Goal: Task Accomplishment & Management: Complete application form

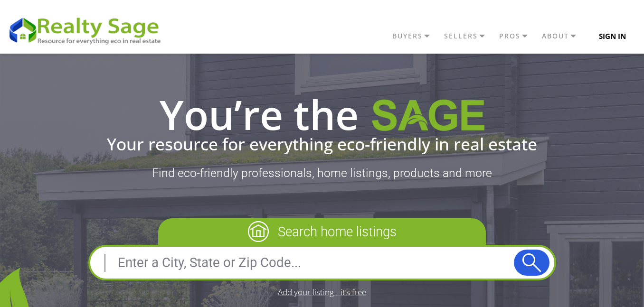
click at [604, 35] on button "Sign In" at bounding box center [612, 36] width 49 height 19
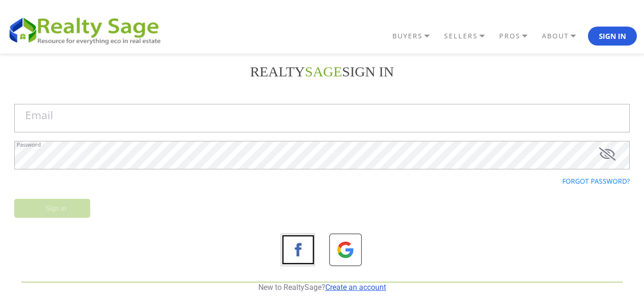
click at [342, 285] on link "Create an account" at bounding box center [355, 287] width 61 height 9
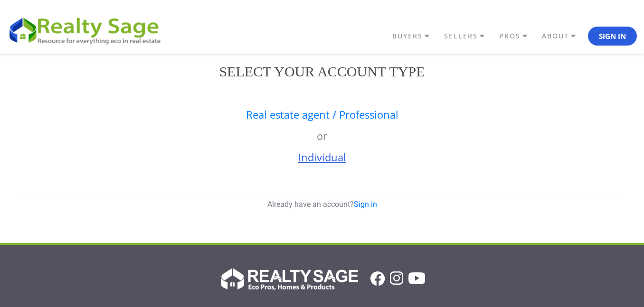
click at [316, 156] on link "Individual" at bounding box center [322, 157] width 48 height 14
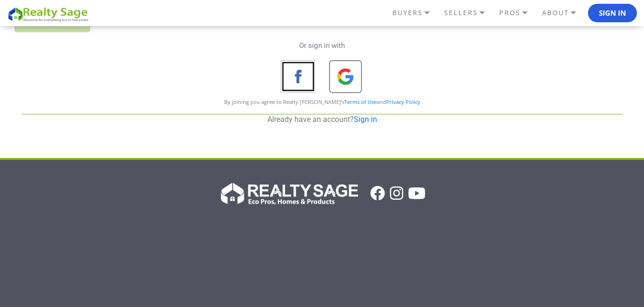
scroll to position [57, 0]
